Goal: Task Accomplishment & Management: Use online tool/utility

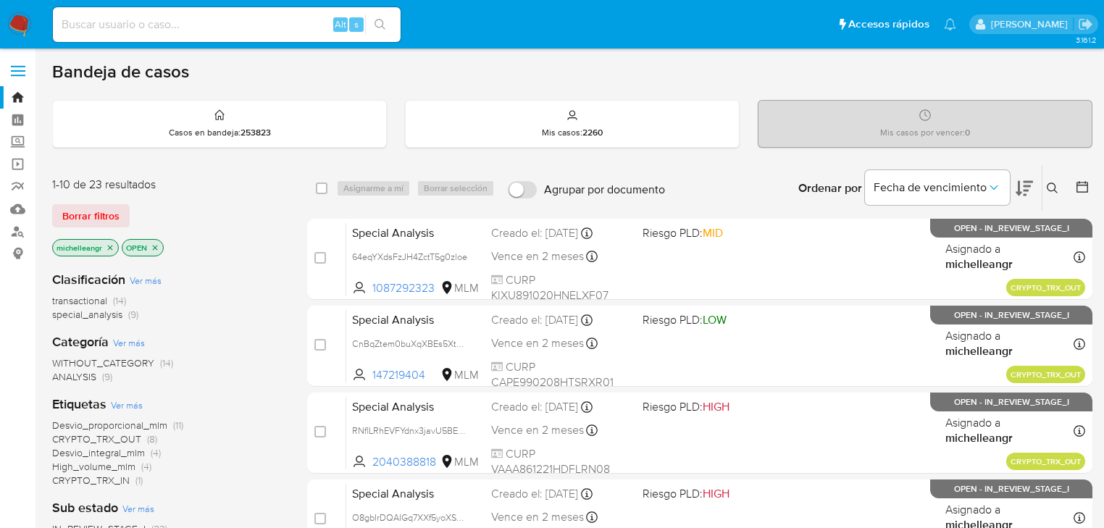
click at [117, 38] on div "Alt s" at bounding box center [227, 24] width 348 height 35
click at [130, 20] on input at bounding box center [227, 24] width 348 height 19
paste input "iJelwCYvbLIhVeOp1jfMhUxK"
type input "iJelwCYvbLIhVeOp1jfMhUxK"
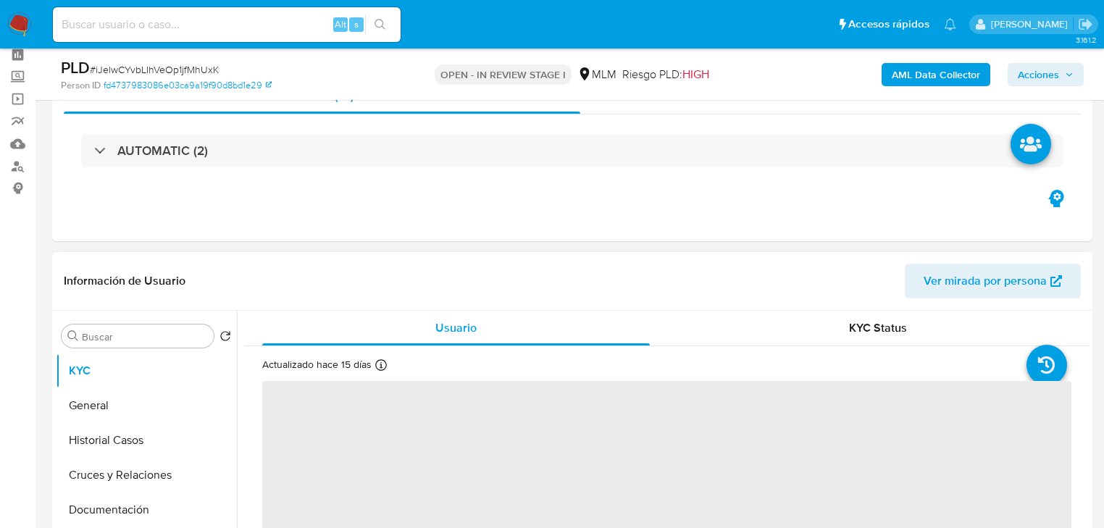
scroll to position [116, 0]
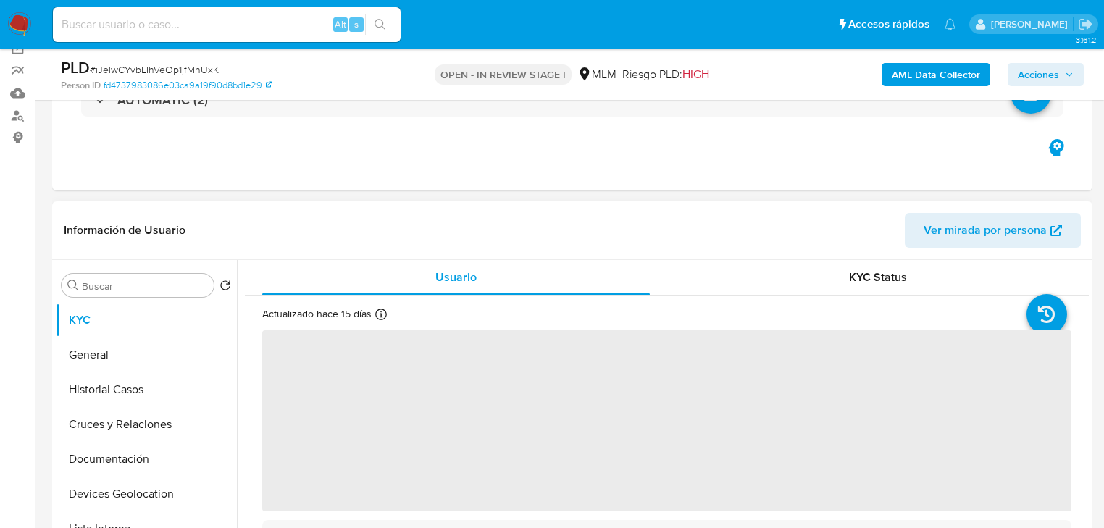
select select "10"
click at [348, 362] on span "‌" at bounding box center [666, 420] width 809 height 181
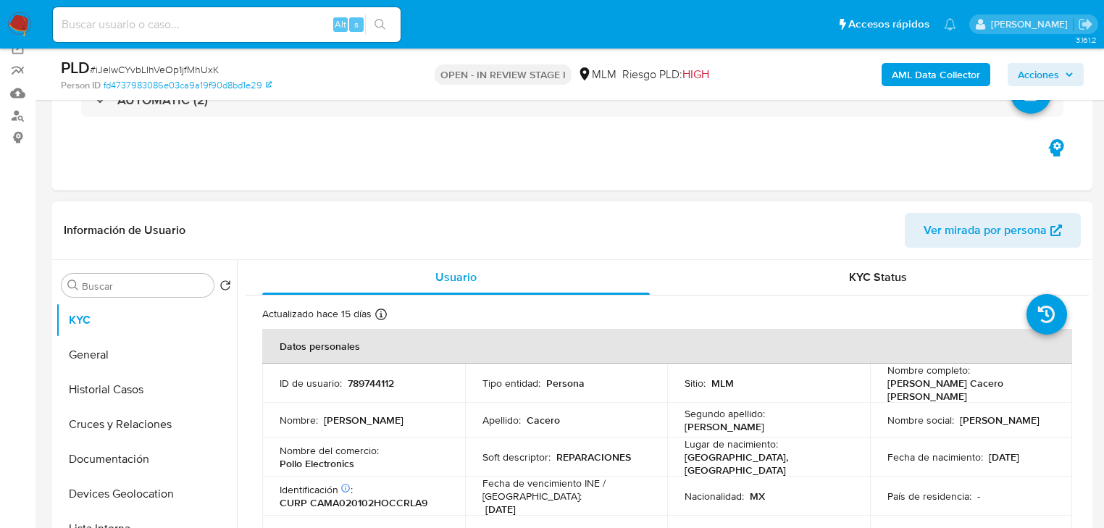
click at [352, 388] on p "789744112" at bounding box center [371, 383] width 46 height 13
click at [362, 383] on p "789744112" at bounding box center [371, 383] width 46 height 13
click at [365, 386] on p "789744112" at bounding box center [371, 383] width 46 height 13
click at [370, 377] on p "789744112" at bounding box center [371, 383] width 46 height 13
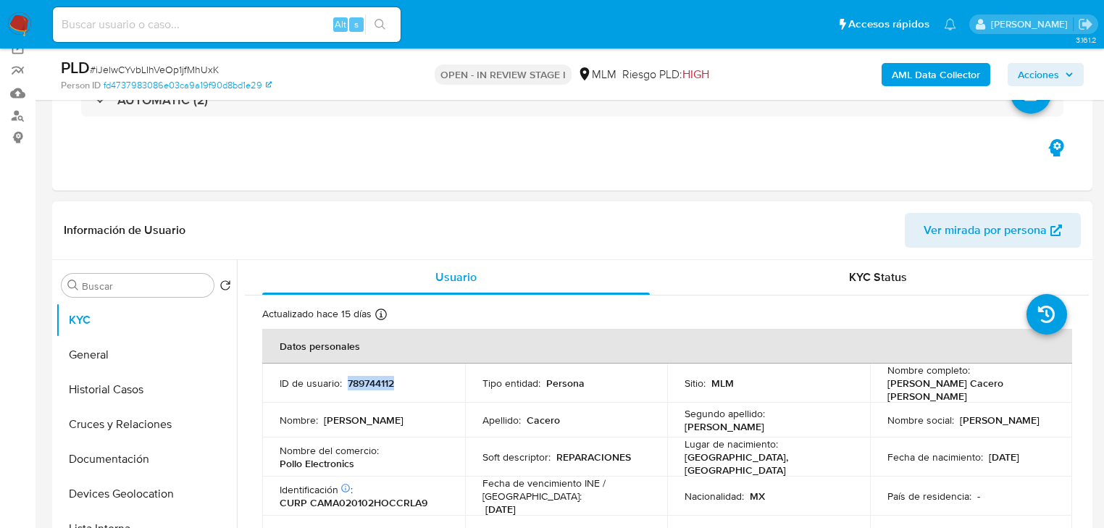
copy p "789744112"
